Goal: Find specific page/section: Find specific page/section

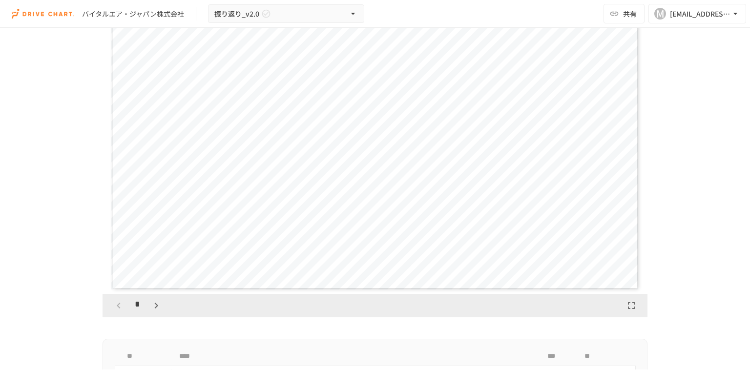
scroll to position [1270, 0]
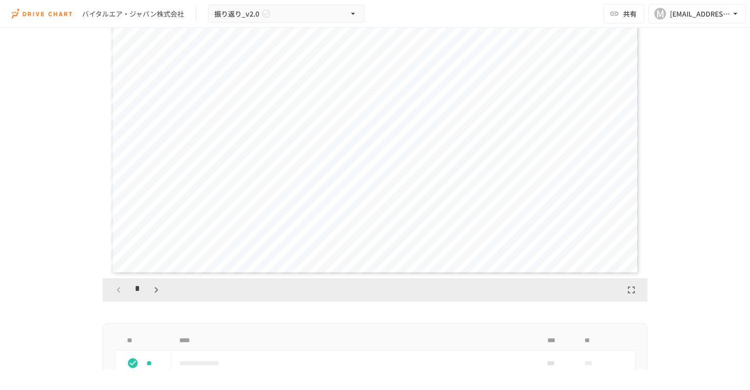
click at [162, 292] on div "*" at bounding box center [375, 289] width 545 height 23
click at [158, 291] on button "button" at bounding box center [156, 290] width 17 height 17
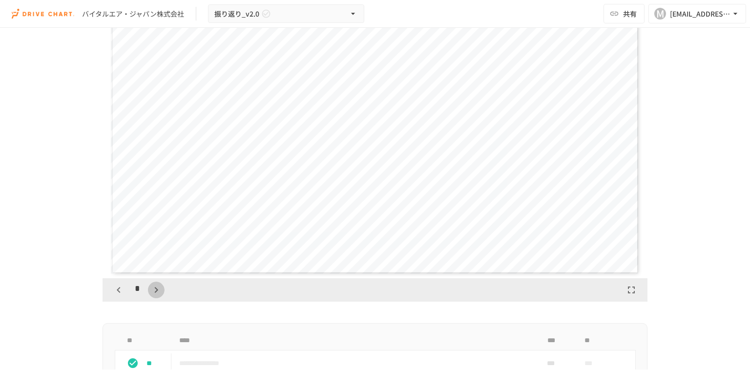
click at [158, 291] on button "button" at bounding box center [156, 290] width 17 height 17
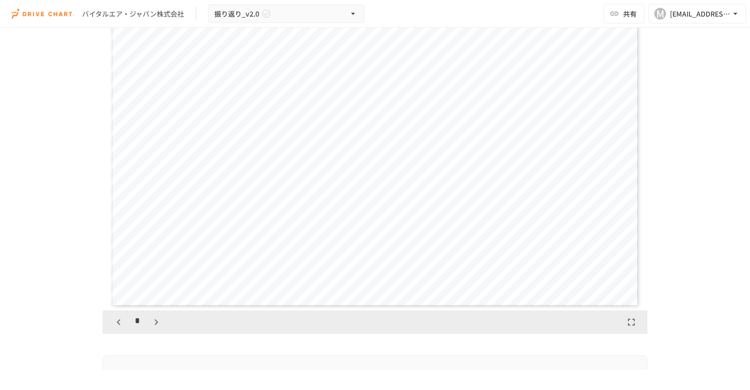
scroll to position [1221, 0]
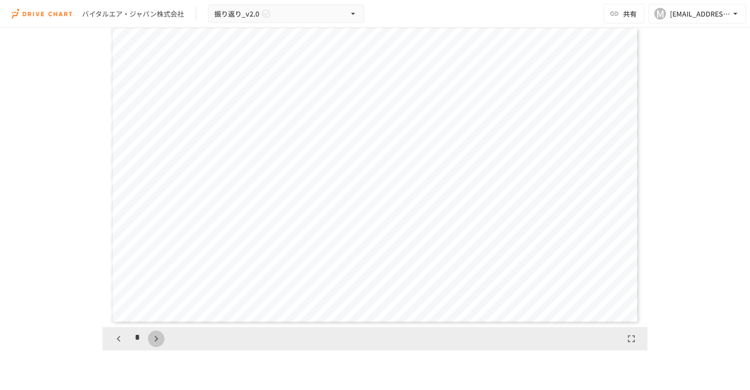
click at [155, 335] on icon "button" at bounding box center [156, 339] width 12 height 12
click at [155, 335] on icon "button" at bounding box center [161, 339] width 12 height 12
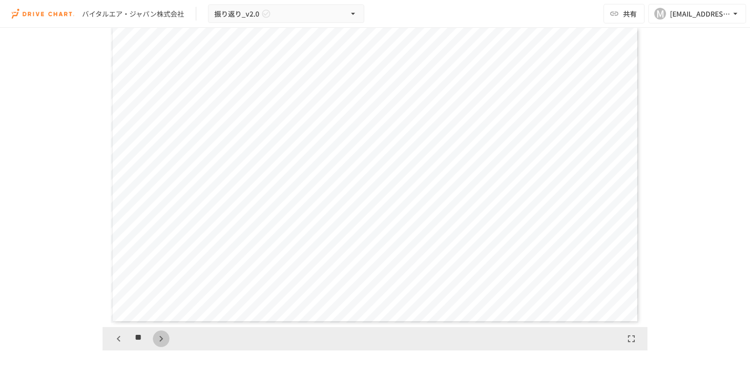
click at [155, 335] on icon "button" at bounding box center [161, 339] width 12 height 12
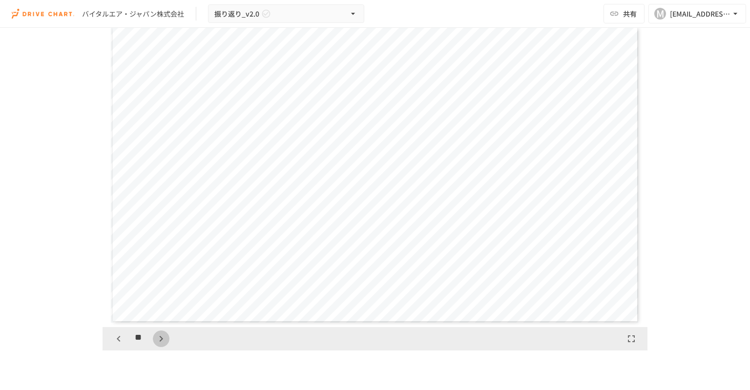
click at [155, 335] on icon "button" at bounding box center [161, 339] width 12 height 12
